Goal: Transaction & Acquisition: Purchase product/service

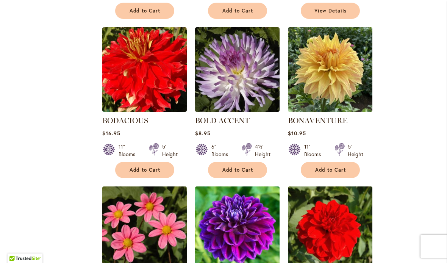
scroll to position [2413, 0]
click at [132, 71] on img at bounding box center [144, 69] width 85 height 85
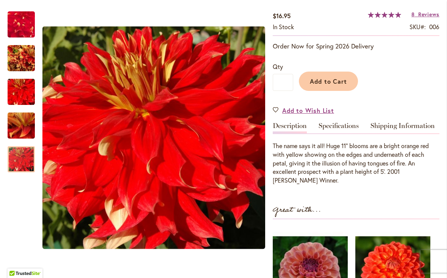
scroll to position [129, 0]
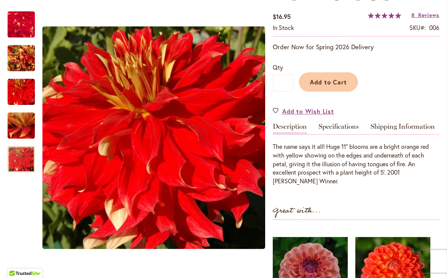
click at [344, 134] on link "Specifications" at bounding box center [339, 128] width 40 height 11
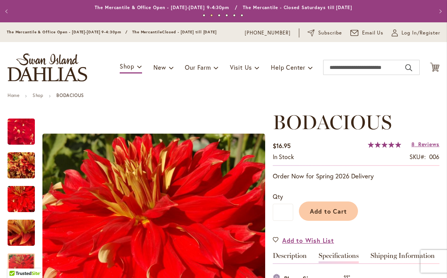
scroll to position [0, 0]
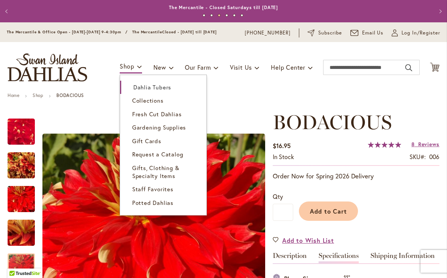
click at [146, 104] on span "Collections" at bounding box center [147, 101] width 31 height 8
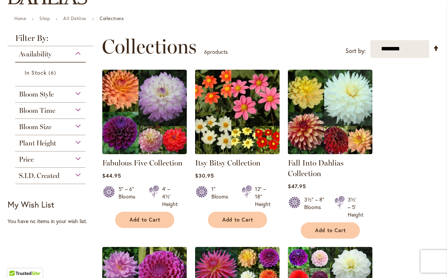
scroll to position [73, 0]
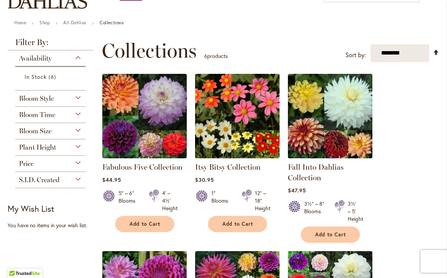
click at [38, 103] on span "Bloom Style" at bounding box center [36, 98] width 35 height 8
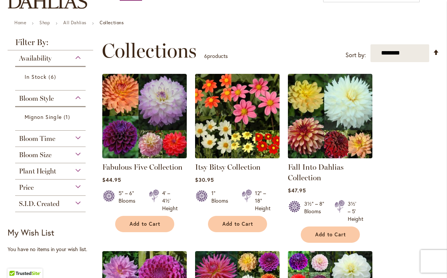
click at [32, 142] on span "Bloom Time" at bounding box center [37, 139] width 36 height 8
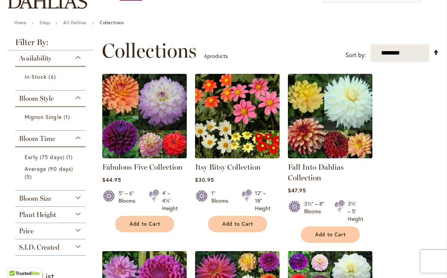
click at [33, 203] on span "Bloom Size" at bounding box center [35, 199] width 33 height 8
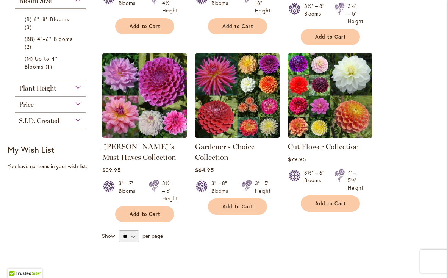
click at [36, 93] on span "Plant Height" at bounding box center [37, 88] width 37 height 8
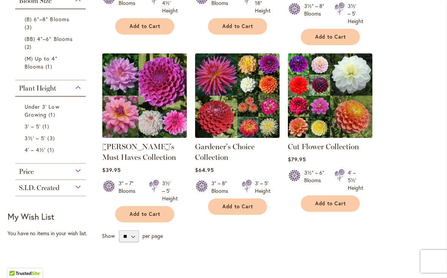
click at [26, 176] on span "Price" at bounding box center [26, 172] width 15 height 8
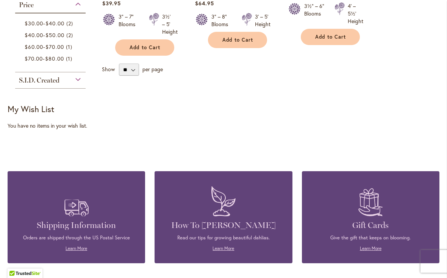
scroll to position [446, 0]
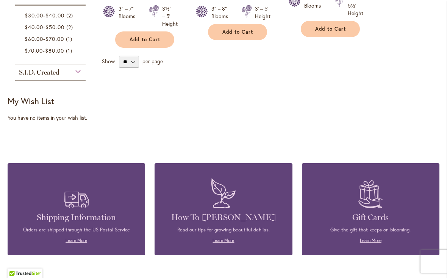
click at [31, 77] on span "S.I.D. Created" at bounding box center [39, 72] width 41 height 8
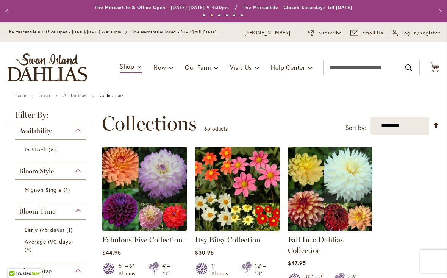
scroll to position [0, 0]
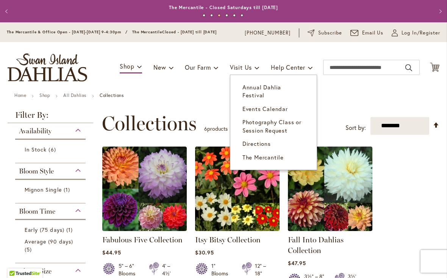
click at [261, 92] on span "Annual Dahlia Festival" at bounding box center [262, 91] width 39 height 16
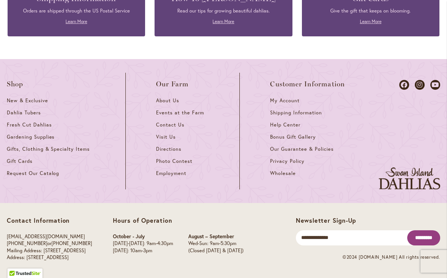
scroll to position [2111, 0]
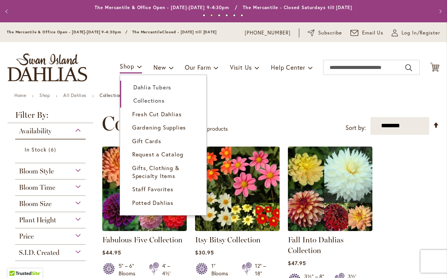
click at [157, 118] on span "Fresh Cut Dahlias" at bounding box center [157, 114] width 50 height 8
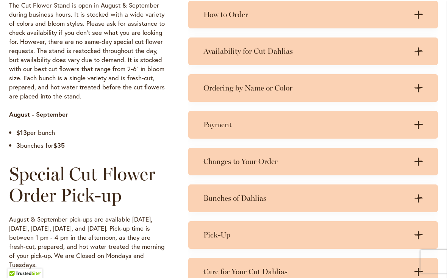
scroll to position [447, 0]
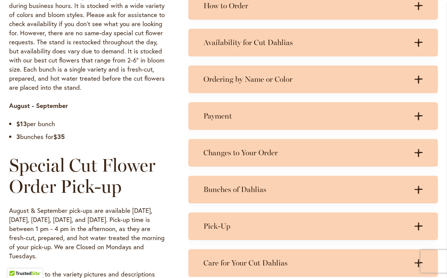
click at [247, 83] on h3 "Ordering by Name or Color" at bounding box center [306, 79] width 204 height 9
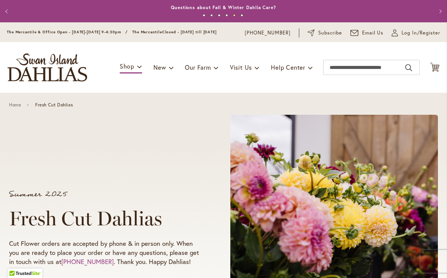
scroll to position [0, 0]
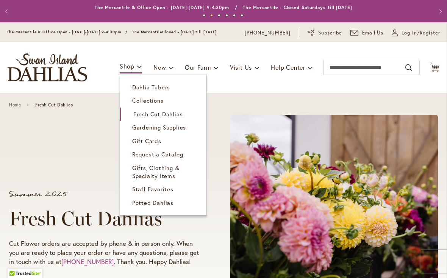
click at [146, 91] on span "Dahlia Tubers" at bounding box center [151, 87] width 38 height 8
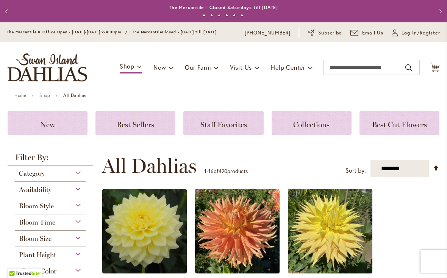
click at [407, 176] on select "**********" at bounding box center [400, 169] width 59 height 18
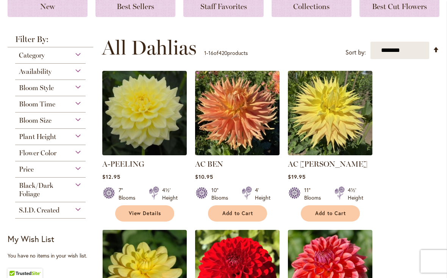
scroll to position [118, 0]
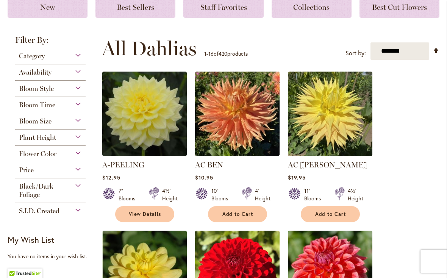
click at [148, 130] on img at bounding box center [144, 114] width 85 height 85
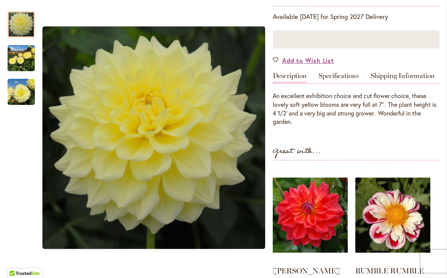
scroll to position [146, 0]
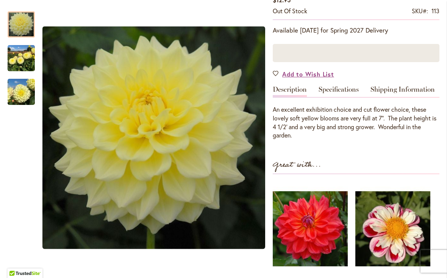
click at [338, 93] on link "Specifications" at bounding box center [339, 91] width 40 height 11
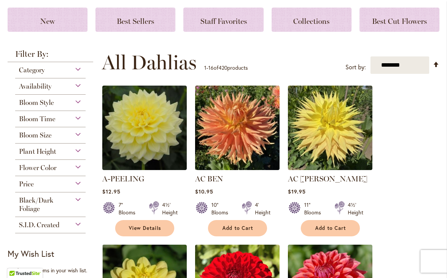
scroll to position [86, 0]
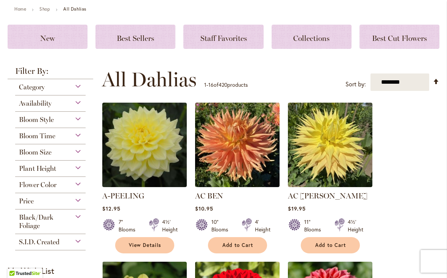
click at [139, 40] on span "Best Sellers" at bounding box center [136, 38] width 38 height 9
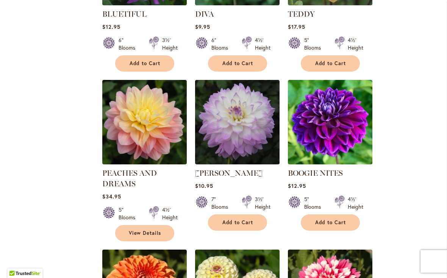
scroll to position [407, 0]
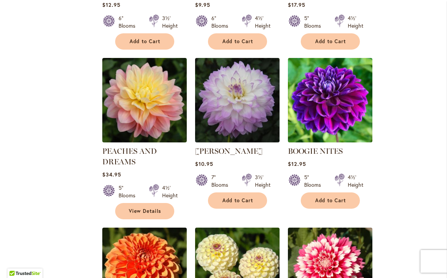
click at [226, 100] on img at bounding box center [237, 100] width 85 height 85
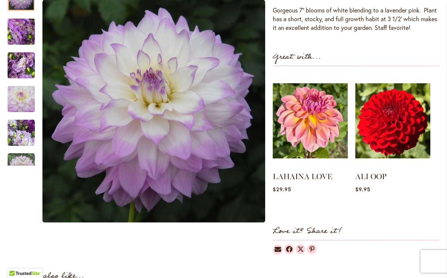
scroll to position [266, 0]
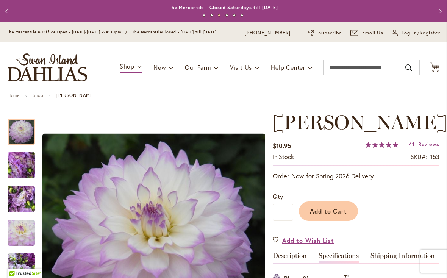
scroll to position [0, 0]
click at [336, 221] on button "Add to Cart" at bounding box center [328, 211] width 59 height 19
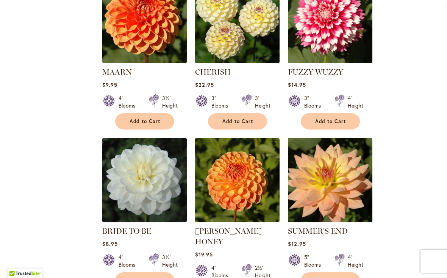
scroll to position [660, 0]
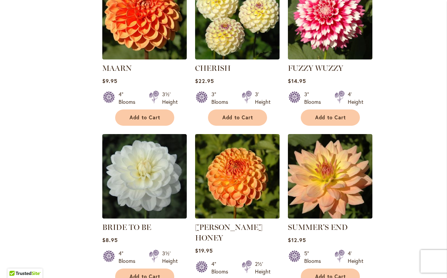
click at [333, 31] on img at bounding box center [330, 17] width 85 height 85
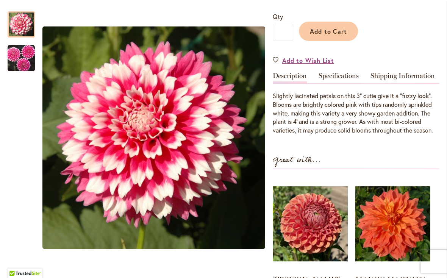
scroll to position [190, 0]
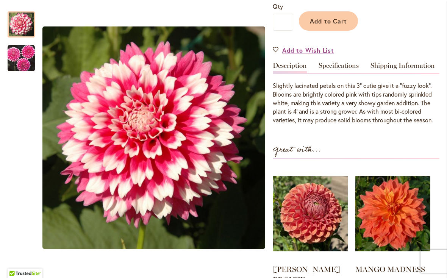
click at [349, 71] on link "Specifications" at bounding box center [339, 67] width 40 height 11
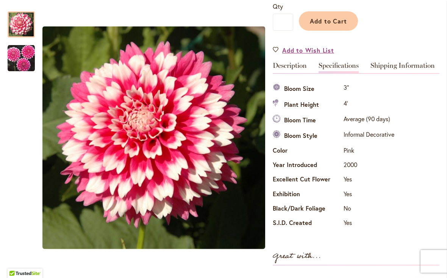
click at [325, 25] on span "Add to Cart" at bounding box center [329, 21] width 38 height 8
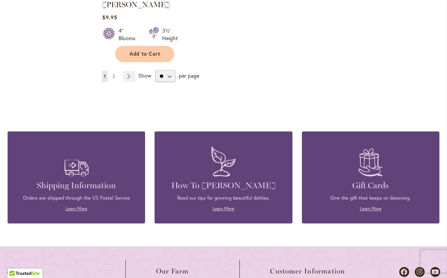
scroll to position [1061, 0]
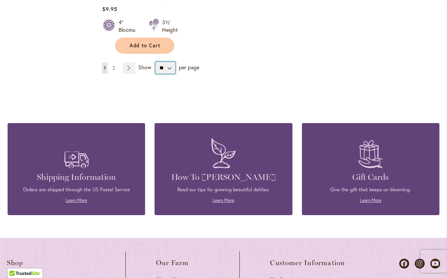
click at [166, 64] on select "** ** ** **" at bounding box center [165, 68] width 20 height 12
select select "**"
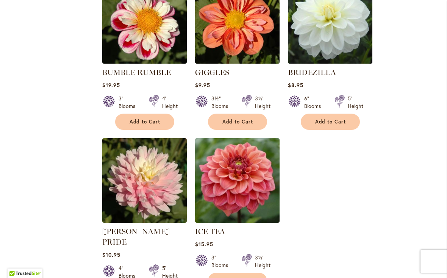
scroll to position [1623, 0]
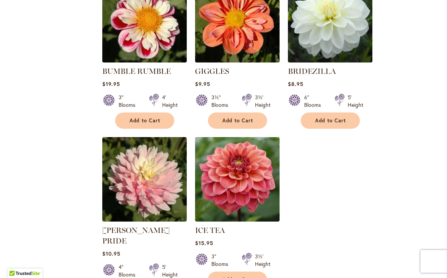
click at [147, 171] on img at bounding box center [144, 179] width 85 height 85
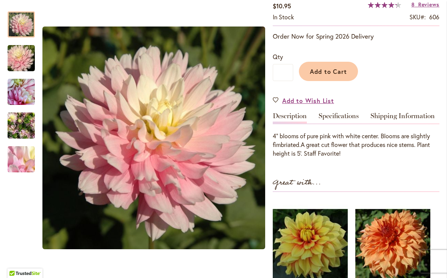
scroll to position [163, 0]
click at [342, 122] on link "Specifications" at bounding box center [339, 118] width 40 height 11
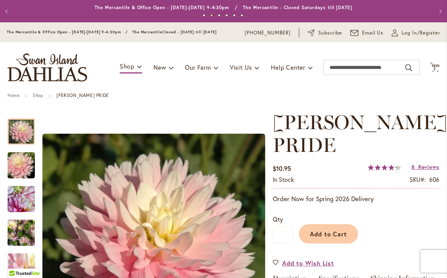
scroll to position [0, 0]
click at [335, 236] on span "Add to Cart" at bounding box center [329, 234] width 38 height 8
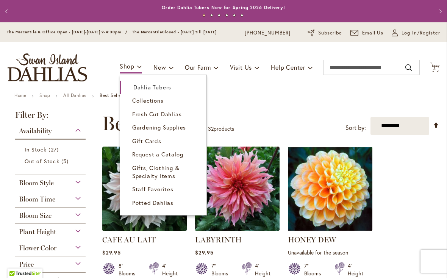
click at [140, 91] on span "Dahlia Tubers" at bounding box center [152, 87] width 38 height 8
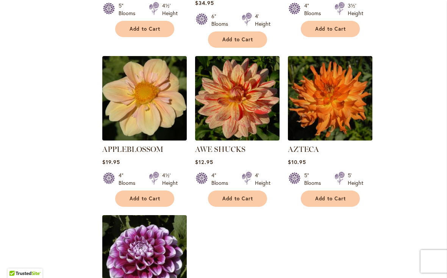
scroll to position [781, 0]
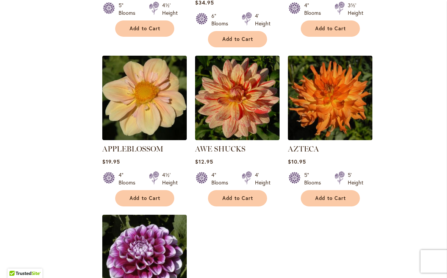
click at [239, 102] on img at bounding box center [237, 98] width 85 height 85
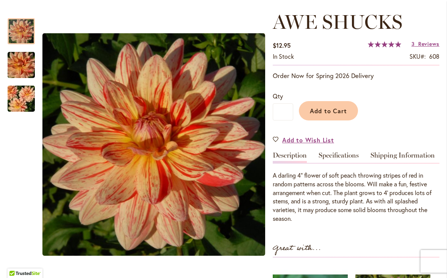
scroll to position [130, 0]
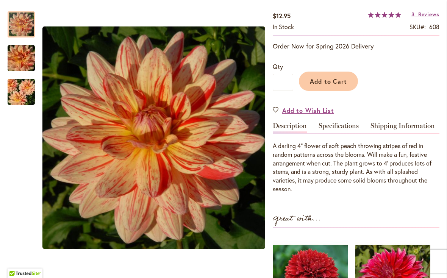
click at [345, 133] on link "Specifications" at bounding box center [339, 127] width 40 height 11
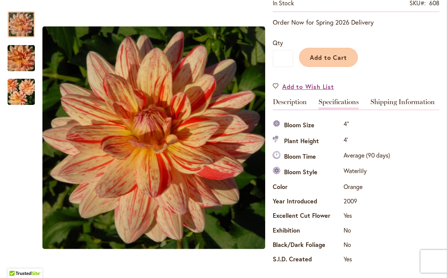
scroll to position [156, 0]
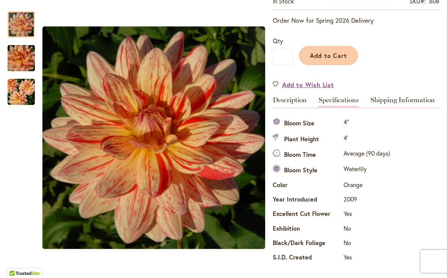
click at [336, 60] on span "Add to Cart" at bounding box center [329, 56] width 38 height 8
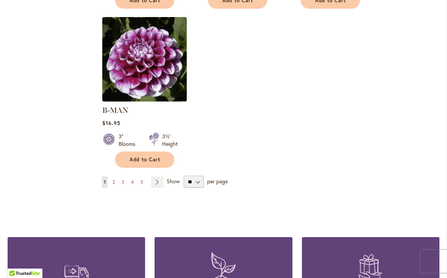
scroll to position [979, 0]
click at [196, 176] on select "** ** ** **" at bounding box center [194, 182] width 20 height 12
select select "**"
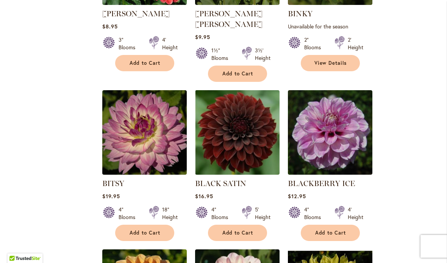
scroll to position [1878, 0]
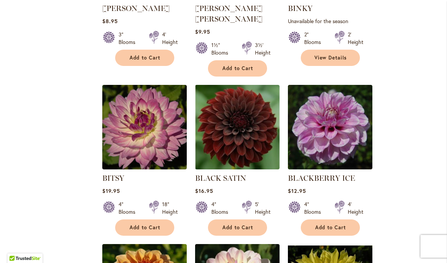
click at [41, 136] on div "Filter by: Filter By: Category Best Sellers 32 items New 9 items New & Exclusiv…" at bounding box center [224, 86] width 432 height 3620
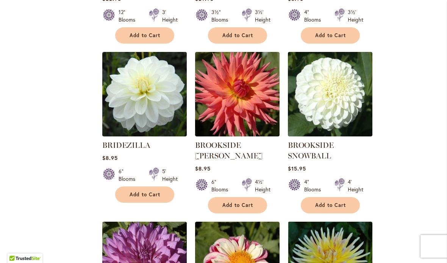
scroll to position [2866, 0]
click at [242, 92] on img at bounding box center [237, 94] width 85 height 85
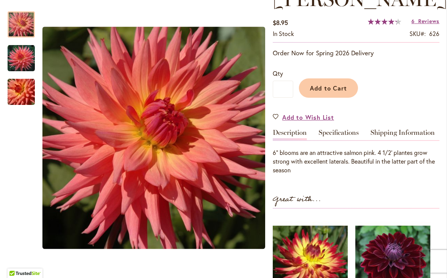
scroll to position [152, 0]
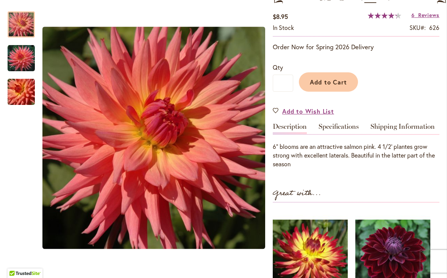
click at [344, 129] on link "Specifications" at bounding box center [339, 128] width 40 height 11
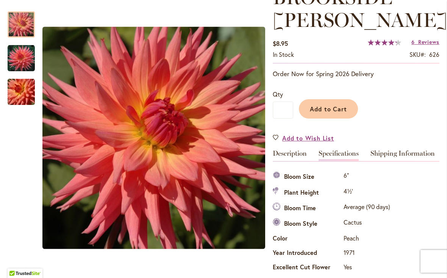
scroll to position [125, 0]
click at [333, 113] on span "Add to Cart" at bounding box center [329, 109] width 38 height 8
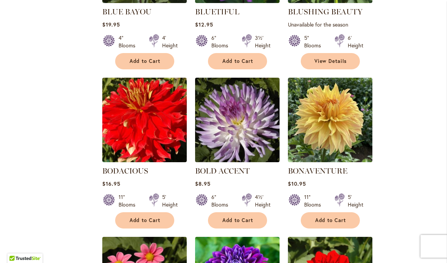
scroll to position [2343, 0]
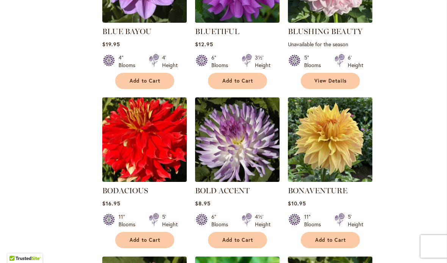
click at [135, 128] on img at bounding box center [144, 139] width 85 height 85
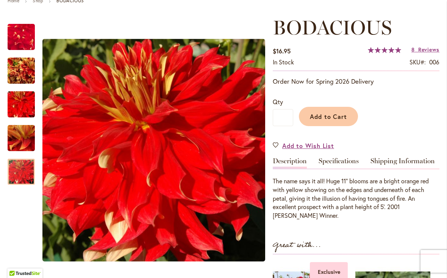
click at [341, 166] on link "Specifications" at bounding box center [339, 163] width 40 height 11
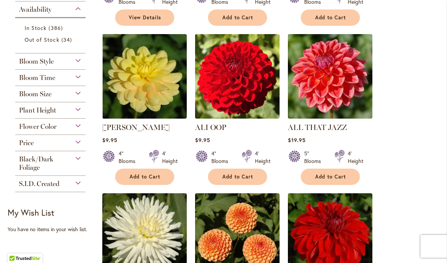
scroll to position [314, 0]
click at [332, 90] on img at bounding box center [330, 76] width 85 height 85
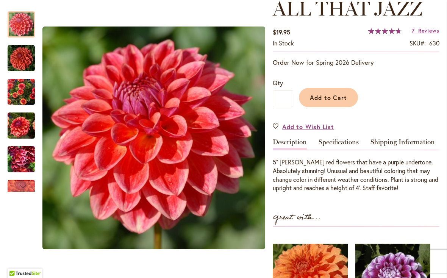
scroll to position [129, 0]
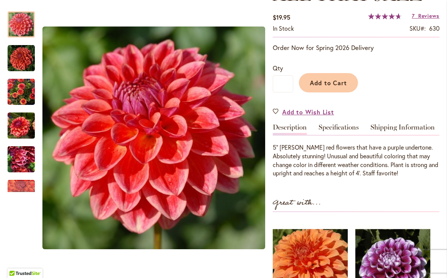
click at [339, 133] on link "Specifications" at bounding box center [339, 129] width 40 height 11
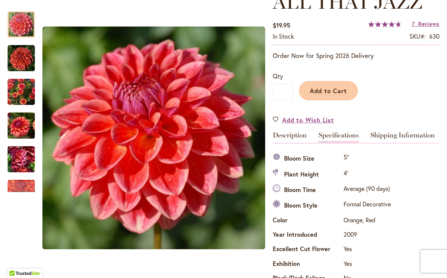
scroll to position [121, 0]
click at [330, 92] on span "Add to Cart" at bounding box center [329, 90] width 38 height 8
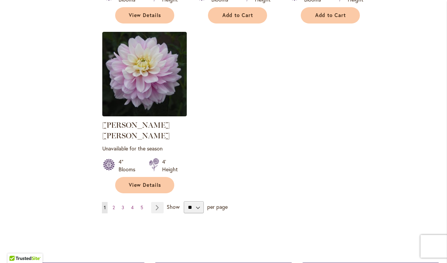
scroll to position [3545, 0]
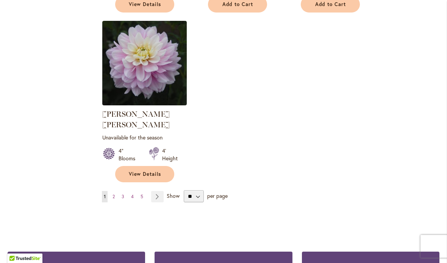
click at [159, 191] on link "Page Next" at bounding box center [157, 196] width 13 height 11
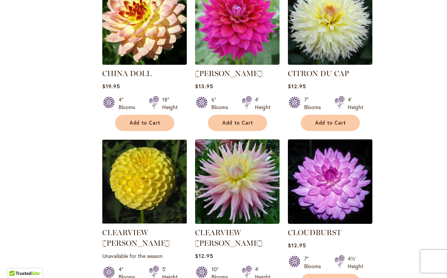
scroll to position [645, 0]
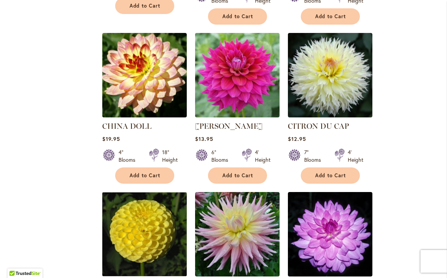
click at [329, 77] on img at bounding box center [330, 75] width 85 height 85
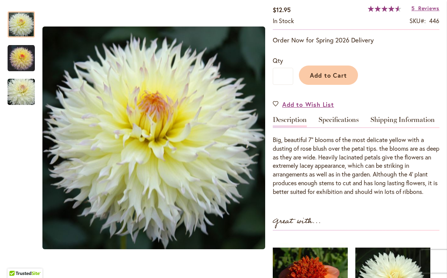
scroll to position [145, 0]
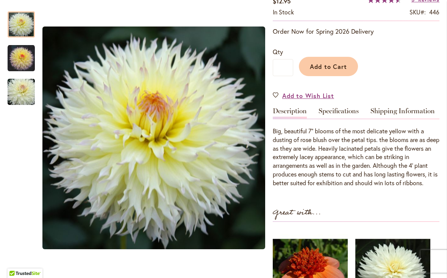
click at [343, 117] on link "Specifications" at bounding box center [339, 113] width 40 height 11
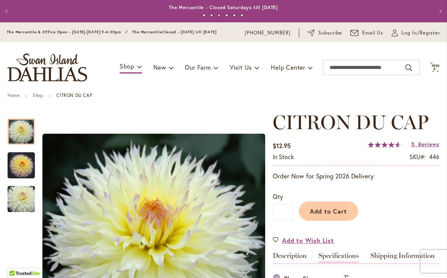
scroll to position [0, 0]
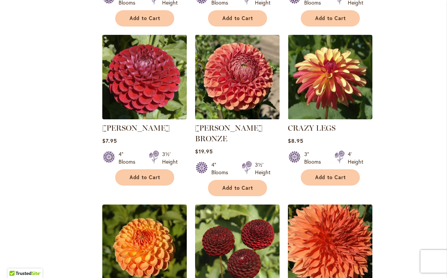
scroll to position [1132, 0]
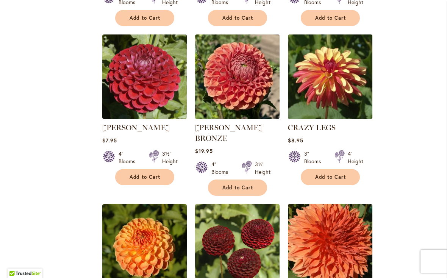
click at [325, 71] on img at bounding box center [330, 77] width 85 height 85
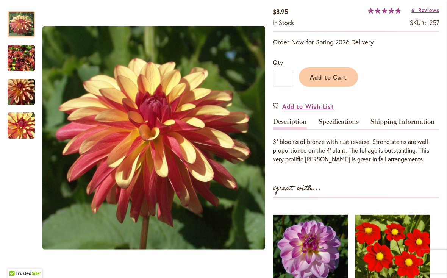
scroll to position [134, 0]
click at [334, 126] on link "Specifications" at bounding box center [339, 123] width 40 height 11
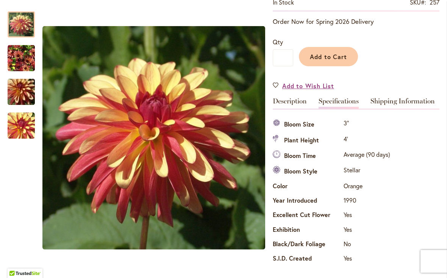
scroll to position [155, 0]
click at [327, 60] on span "Add to Cart" at bounding box center [329, 56] width 38 height 8
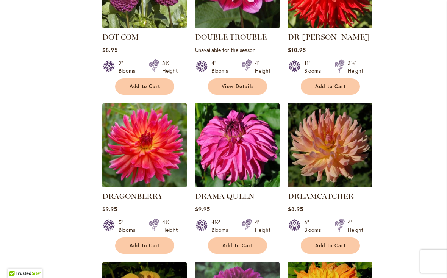
scroll to position [2391, 0]
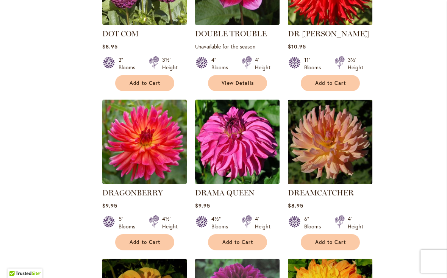
click at [151, 104] on img at bounding box center [144, 142] width 85 height 85
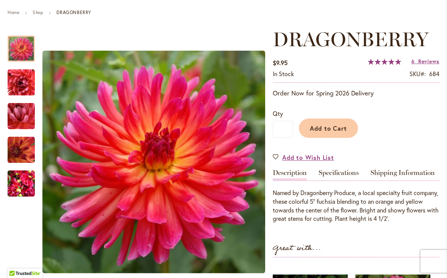
click at [336, 176] on link "Specifications" at bounding box center [339, 175] width 40 height 11
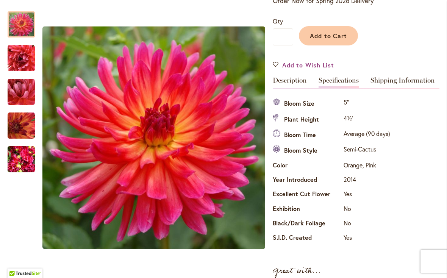
scroll to position [176, 0]
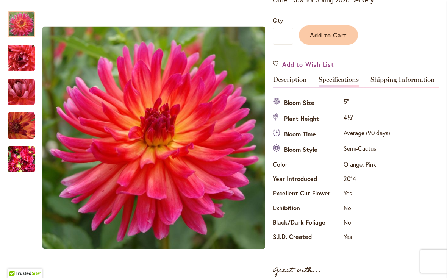
click at [322, 39] on span "Add to Cart" at bounding box center [329, 35] width 38 height 8
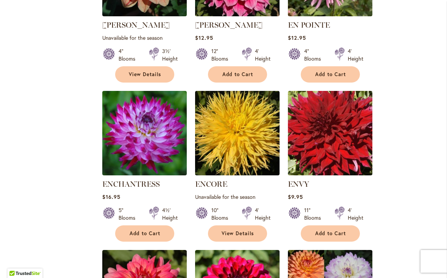
scroll to position [2877, 0]
click at [131, 91] on img at bounding box center [144, 133] width 85 height 85
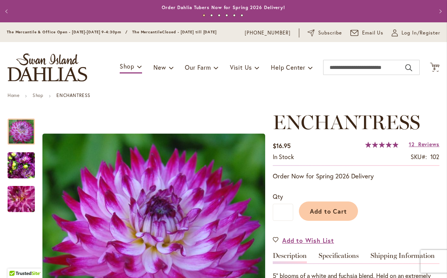
click at [341, 258] on link "Specifications" at bounding box center [339, 258] width 40 height 11
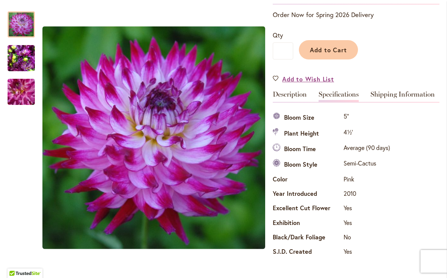
scroll to position [162, 0]
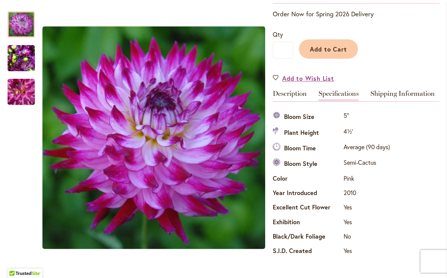
click at [330, 53] on span "Add to Cart" at bounding box center [329, 49] width 38 height 8
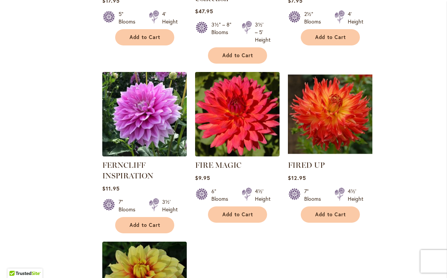
scroll to position [3400, 0]
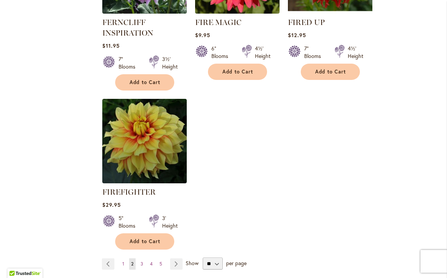
scroll to position [3547, 0]
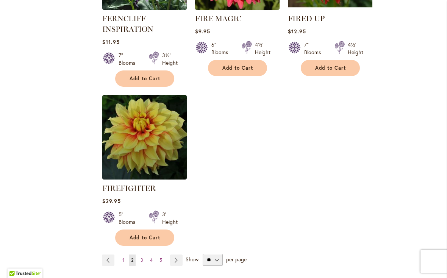
click at [176, 255] on link "Page Next" at bounding box center [176, 260] width 13 height 11
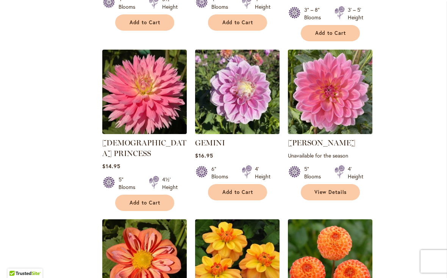
scroll to position [978, 0]
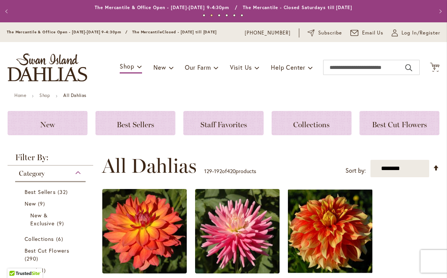
click at [437, 71] on icon at bounding box center [434, 67] width 9 height 9
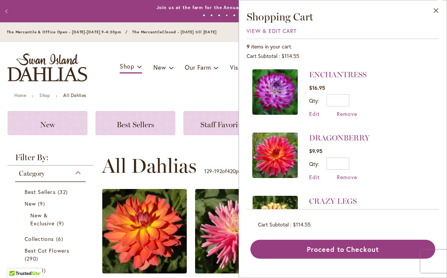
click at [253, 34] on span "View & Edit Cart" at bounding box center [272, 30] width 50 height 7
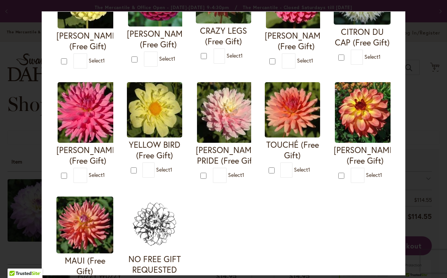
scroll to position [248, 0]
